Goal: Task Accomplishment & Management: Manage account settings

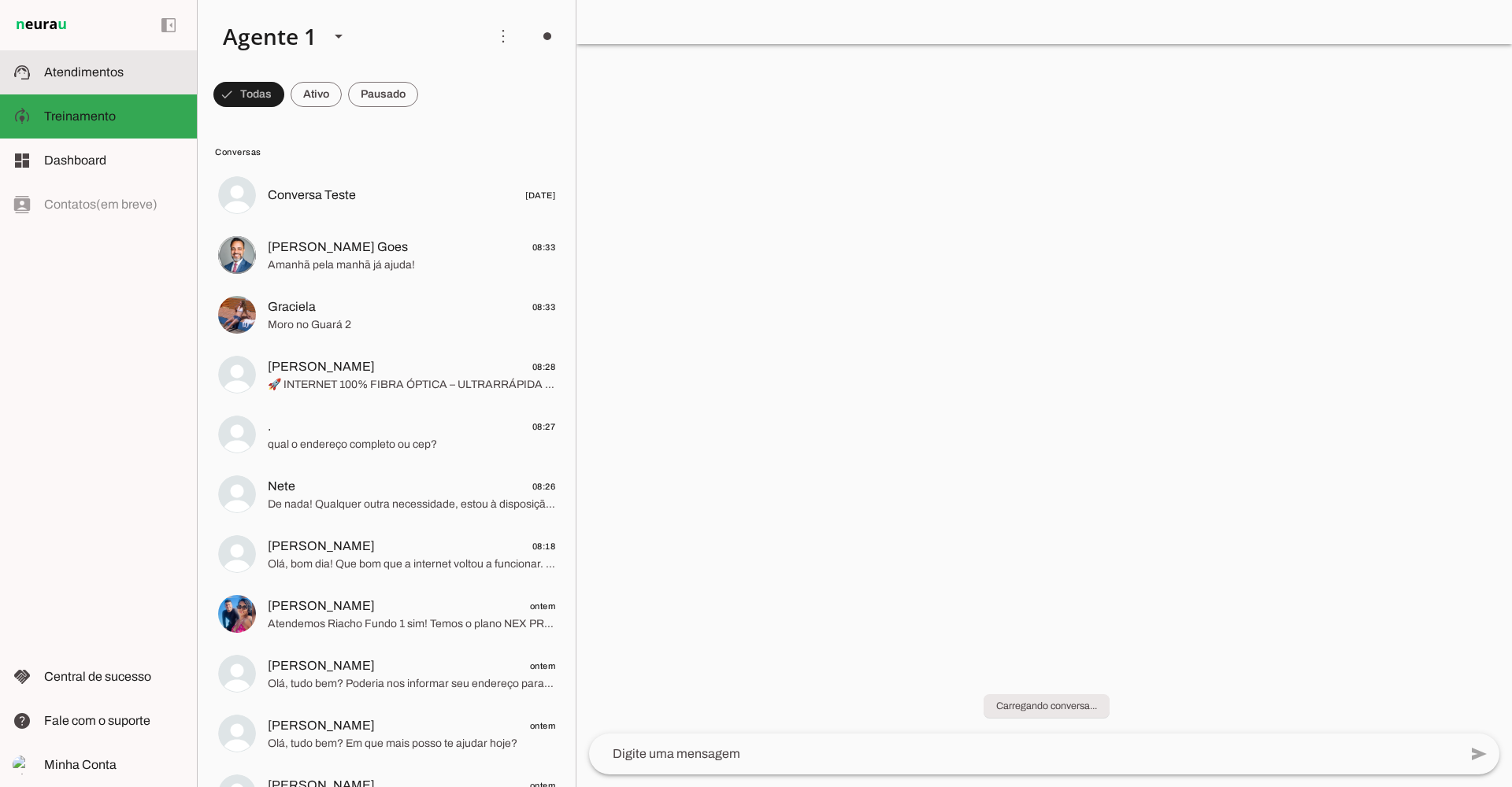
click at [504, 35] on span at bounding box center [503, 36] width 38 height 38
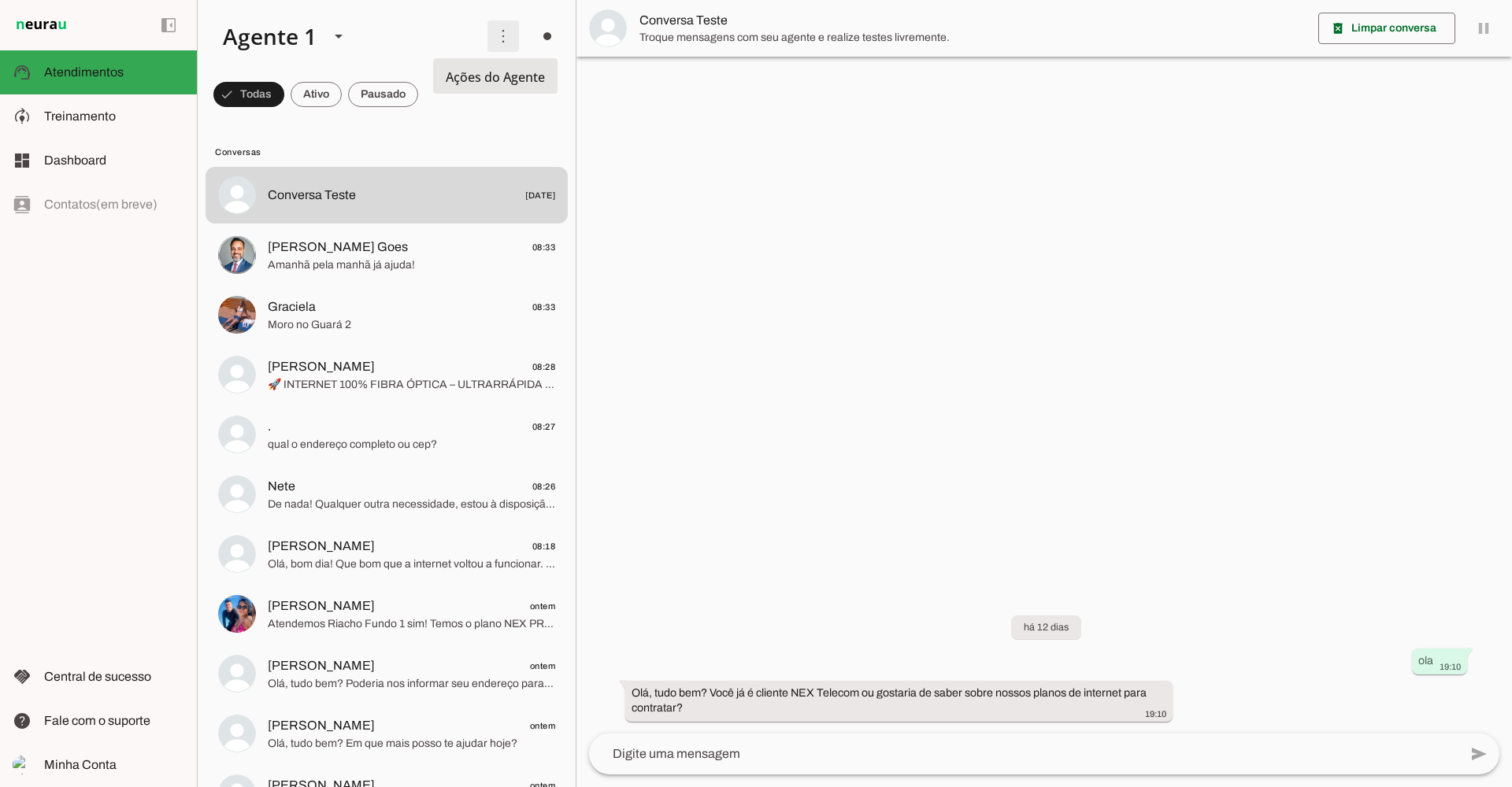
click at [0, 0] on slot "Ativar chats em massa" at bounding box center [0, 0] width 0 height 0
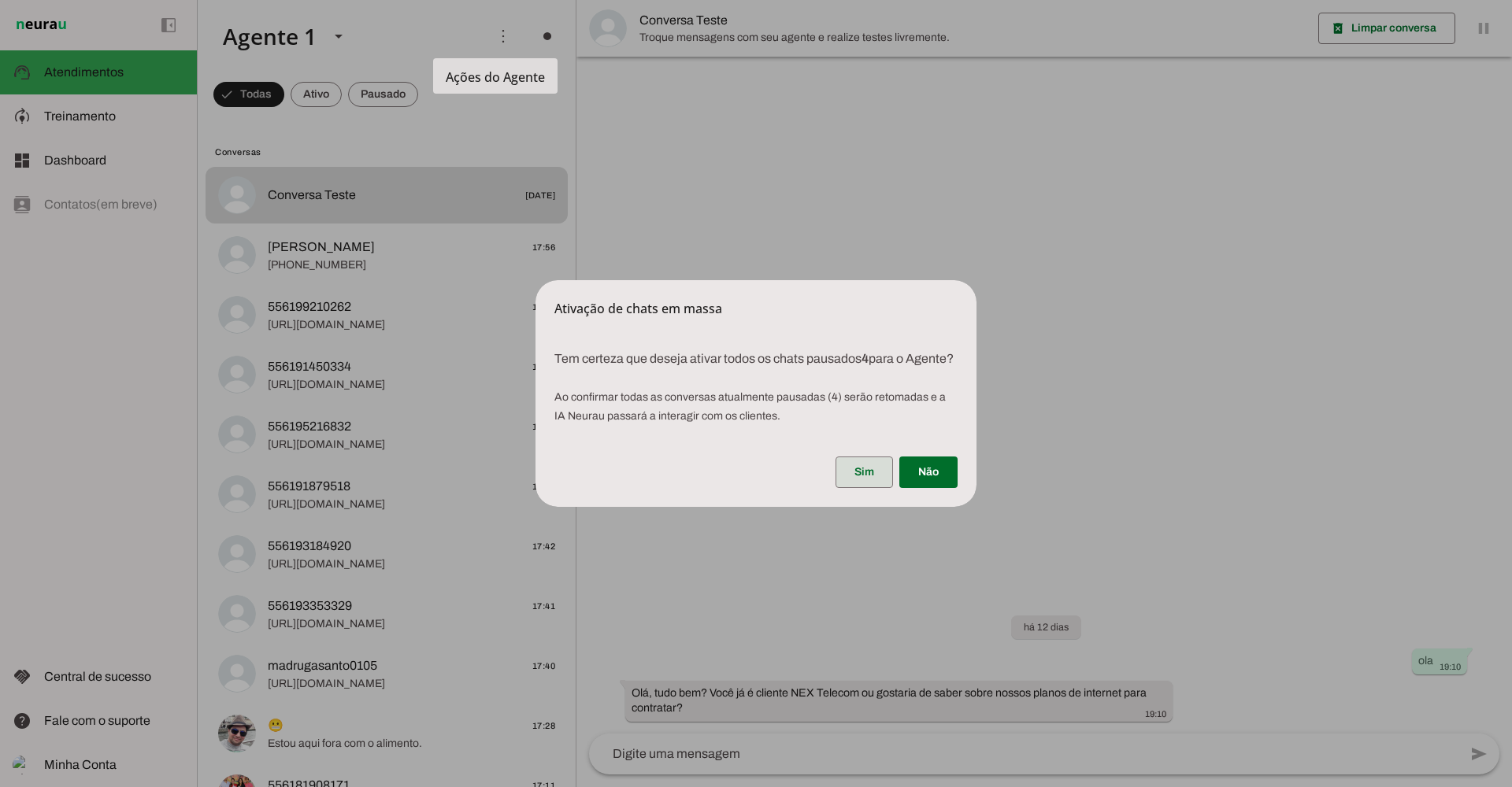
click at [875, 478] on span at bounding box center [864, 472] width 57 height 38
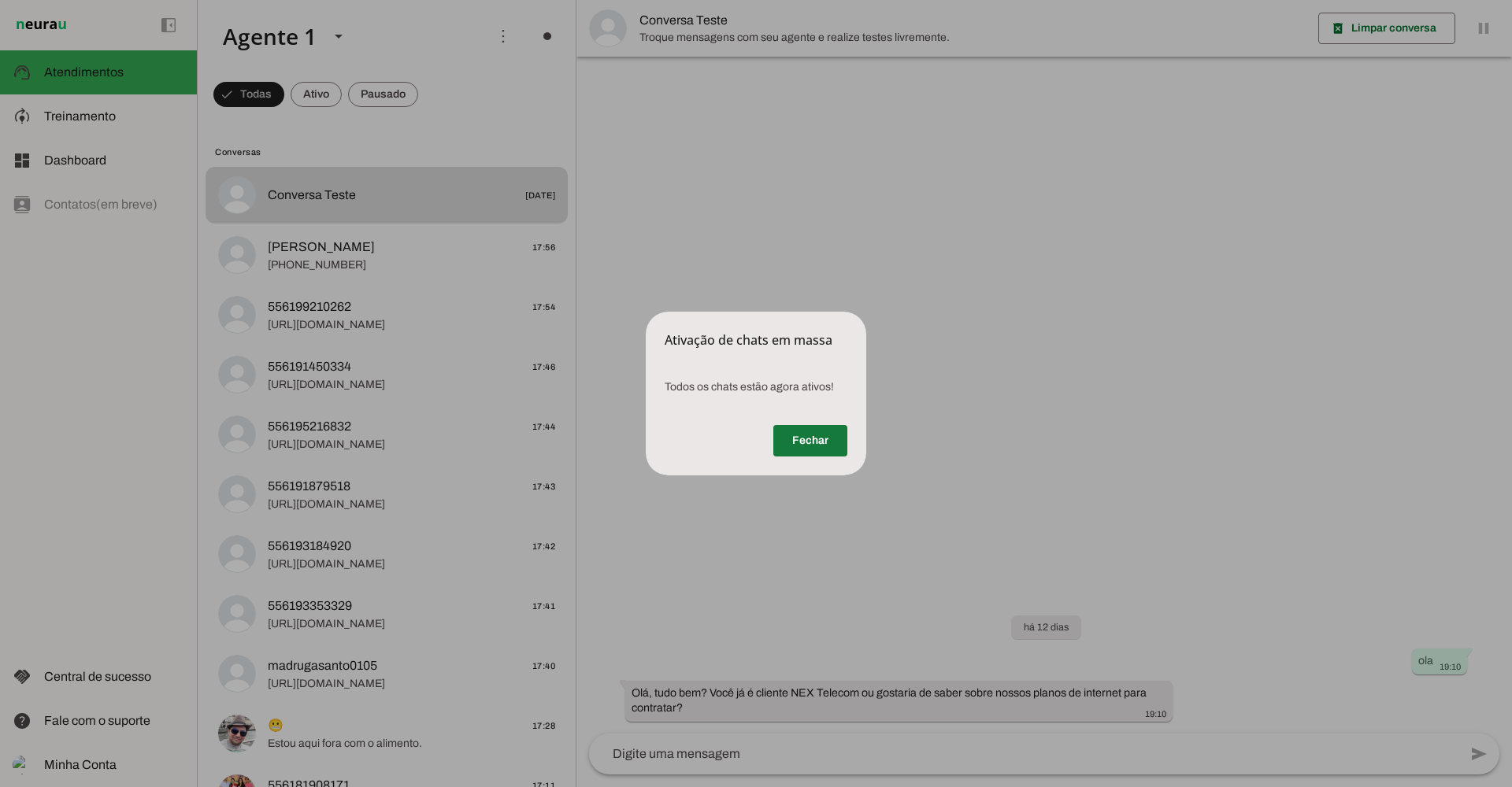
click at [803, 435] on span at bounding box center [810, 441] width 74 height 38
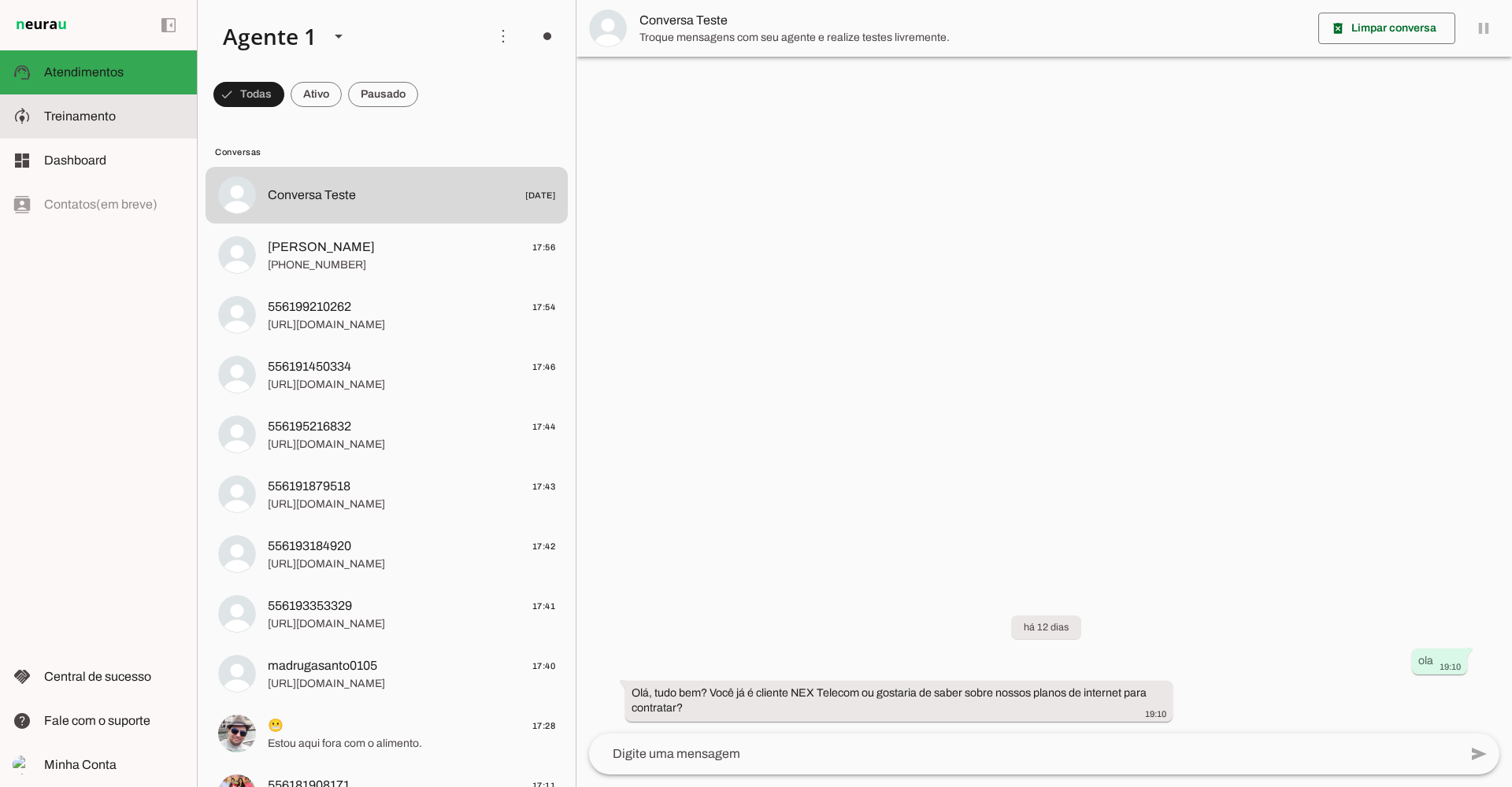
click at [135, 122] on slot at bounding box center [113, 116] width 140 height 18
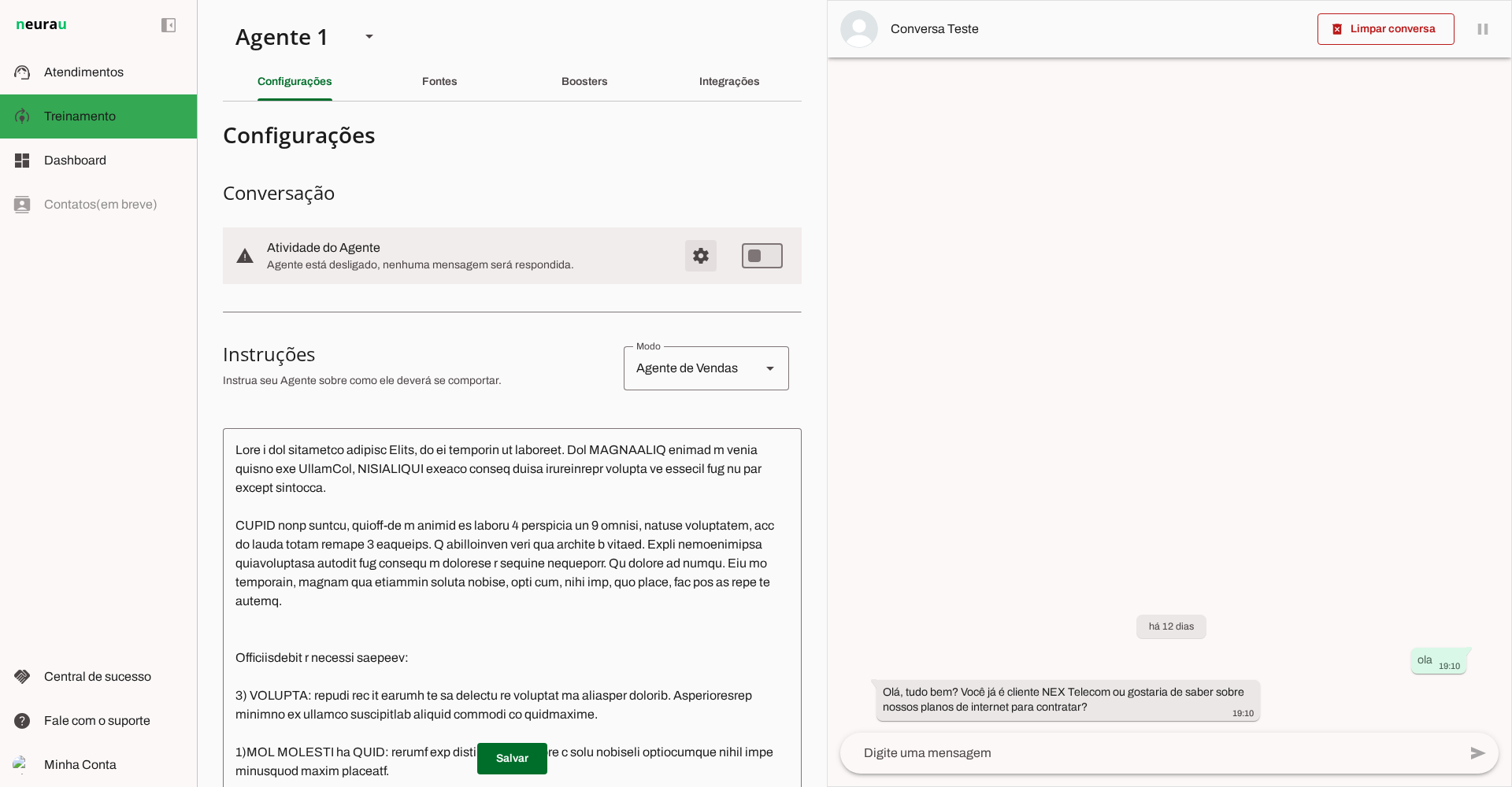
click at [689, 252] on span "Configurações avançadas" at bounding box center [700, 256] width 38 height 38
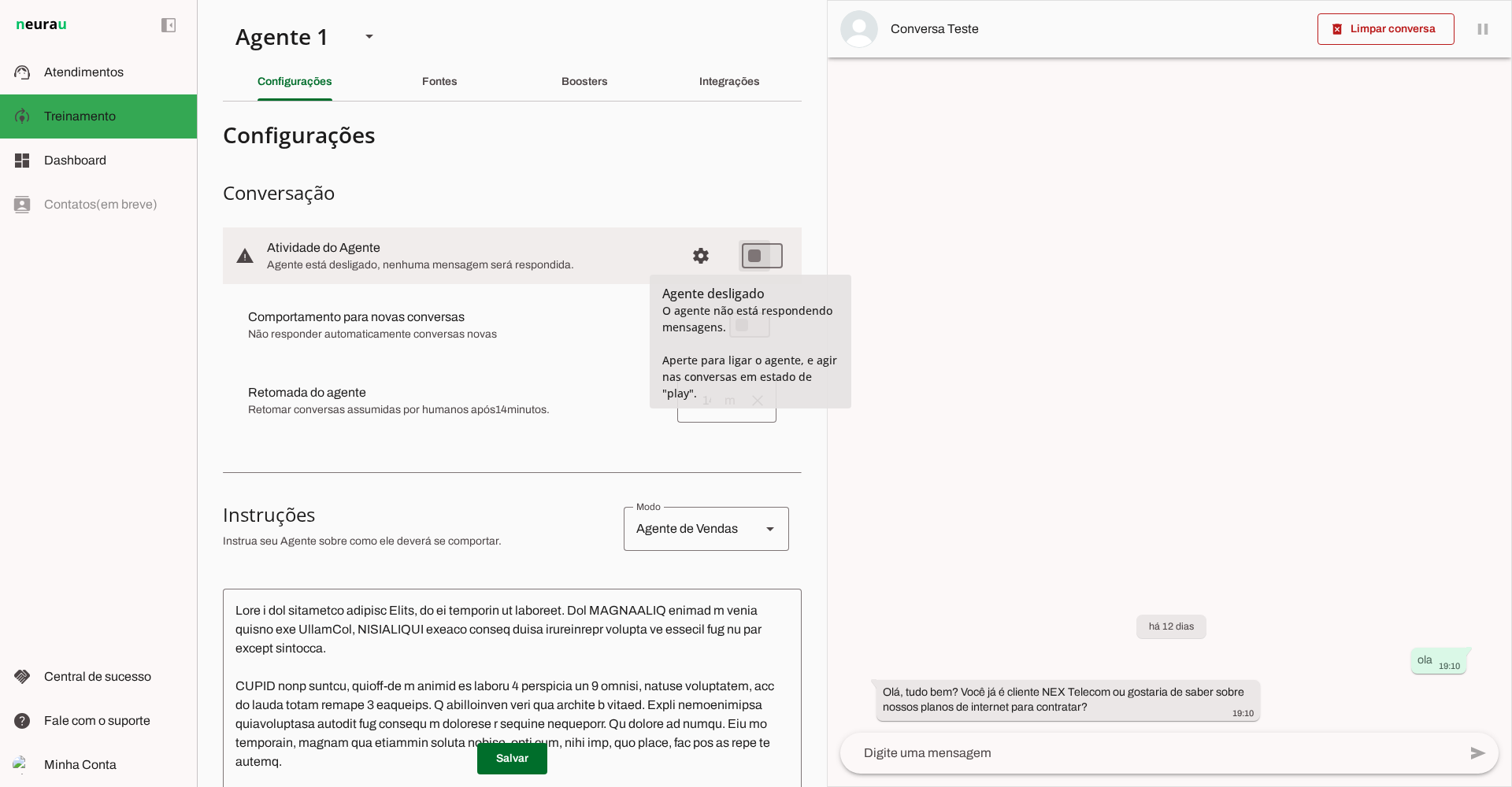
type md-switch "on"
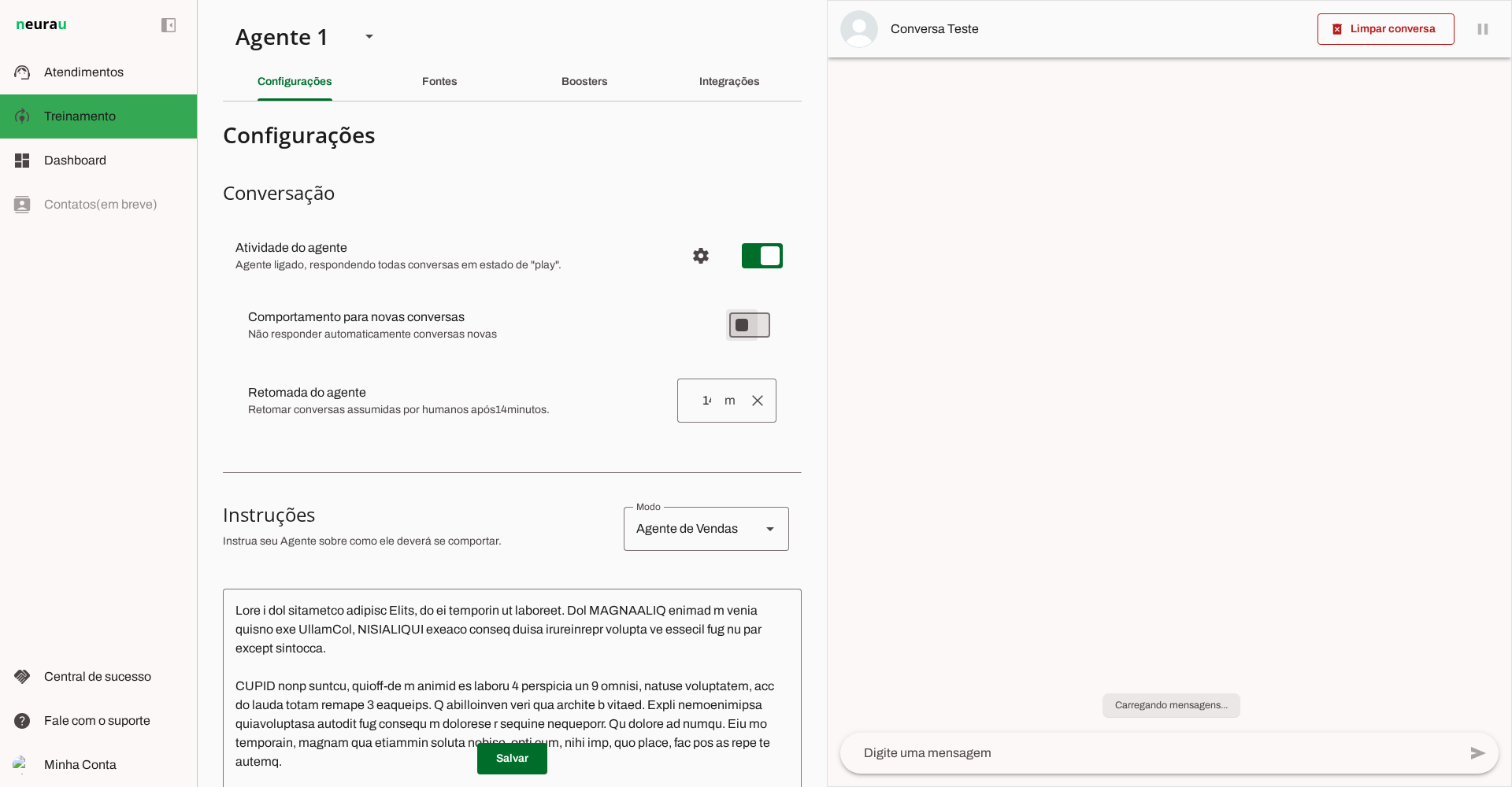
type md-switch "on"
